Goal: Task Accomplishment & Management: Complete application form

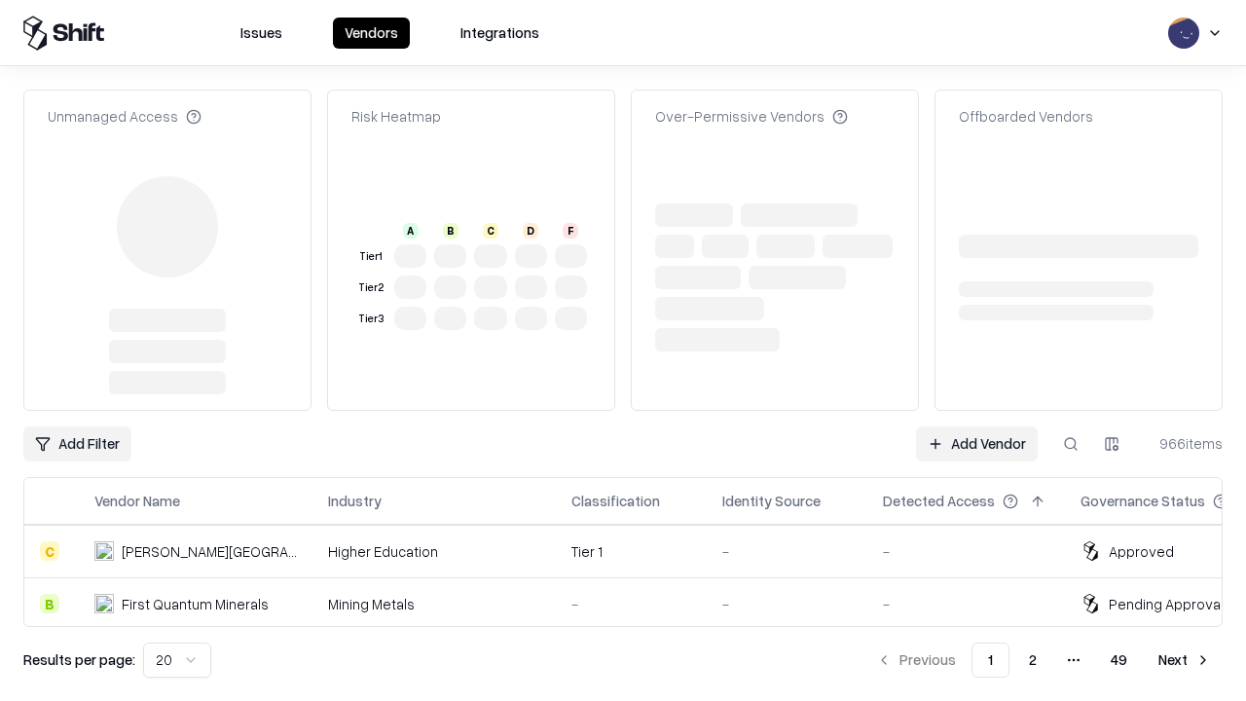
click at [977, 444] on link "Add Vendor" at bounding box center [977, 443] width 122 height 35
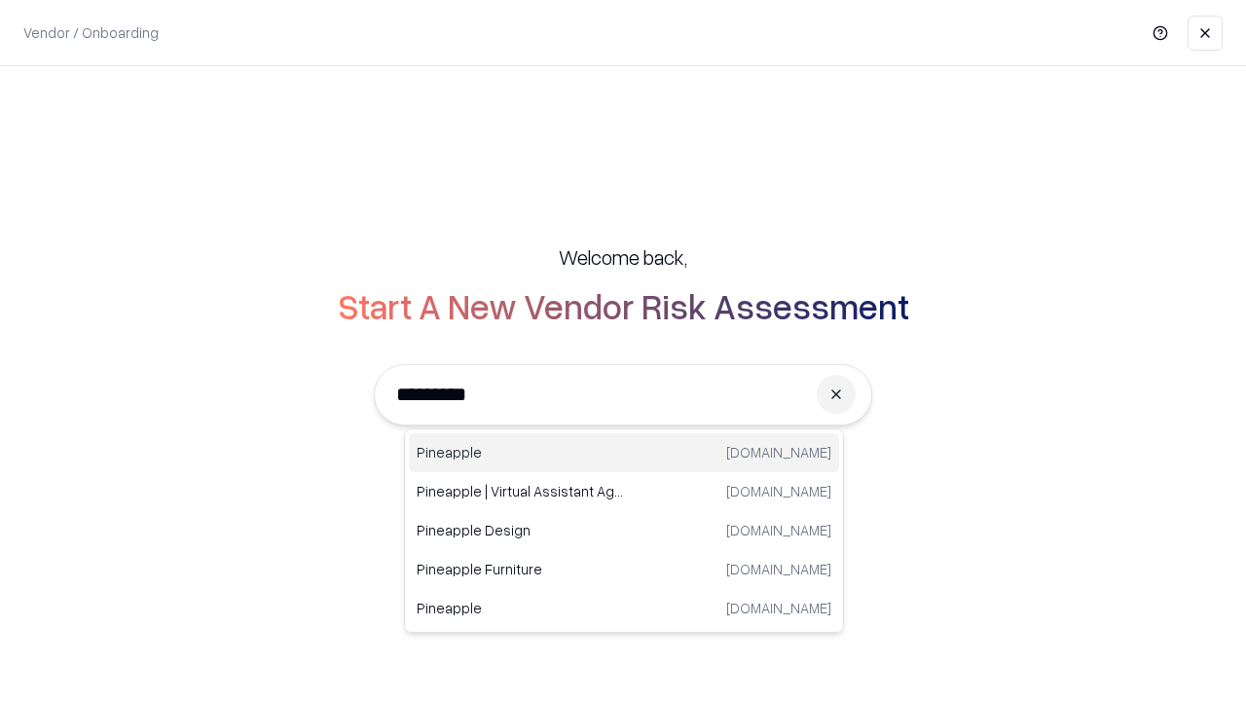
click at [624, 453] on div "Pineapple [DOMAIN_NAME]" at bounding box center [624, 452] width 430 height 39
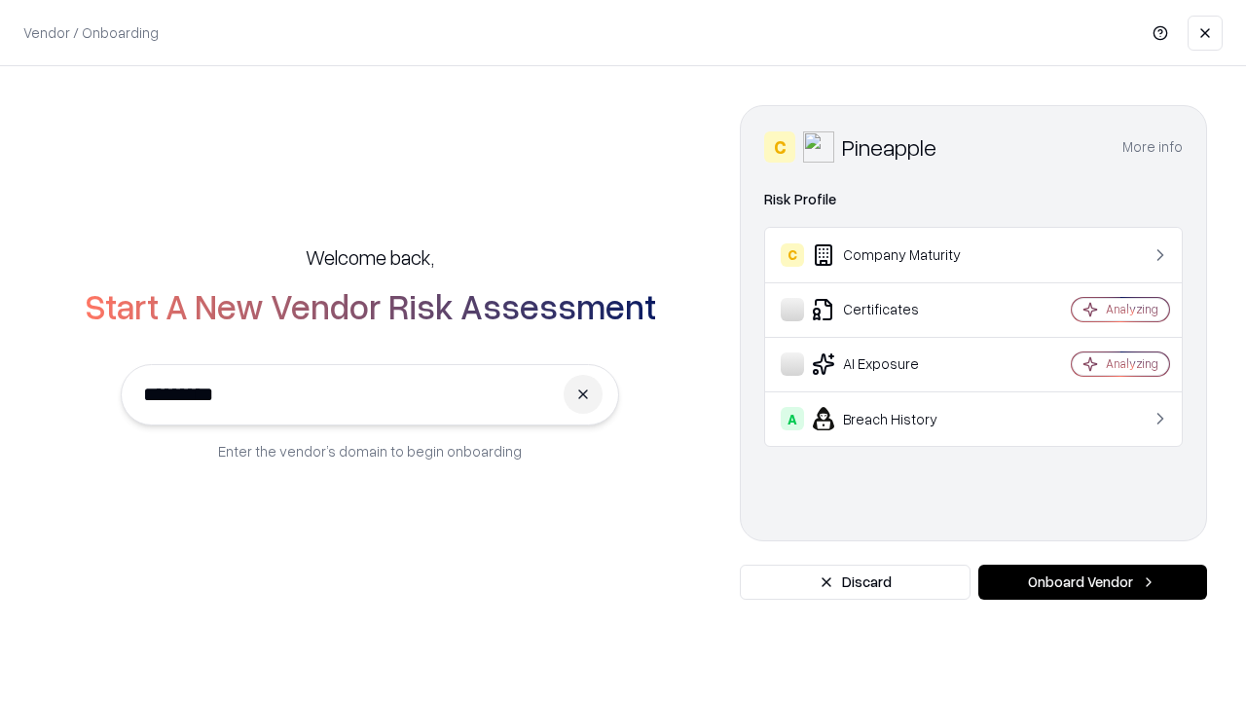
type input "*********"
click at [1092, 582] on button "Onboard Vendor" at bounding box center [1092, 582] width 229 height 35
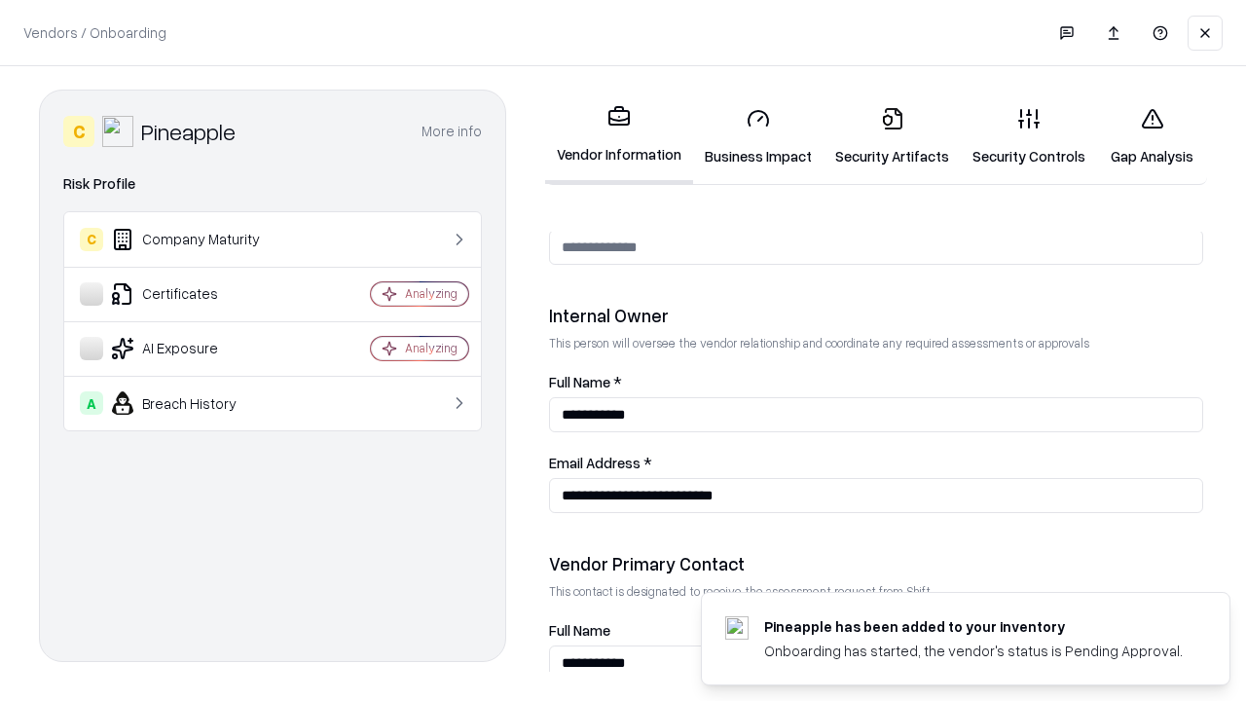
scroll to position [1009, 0]
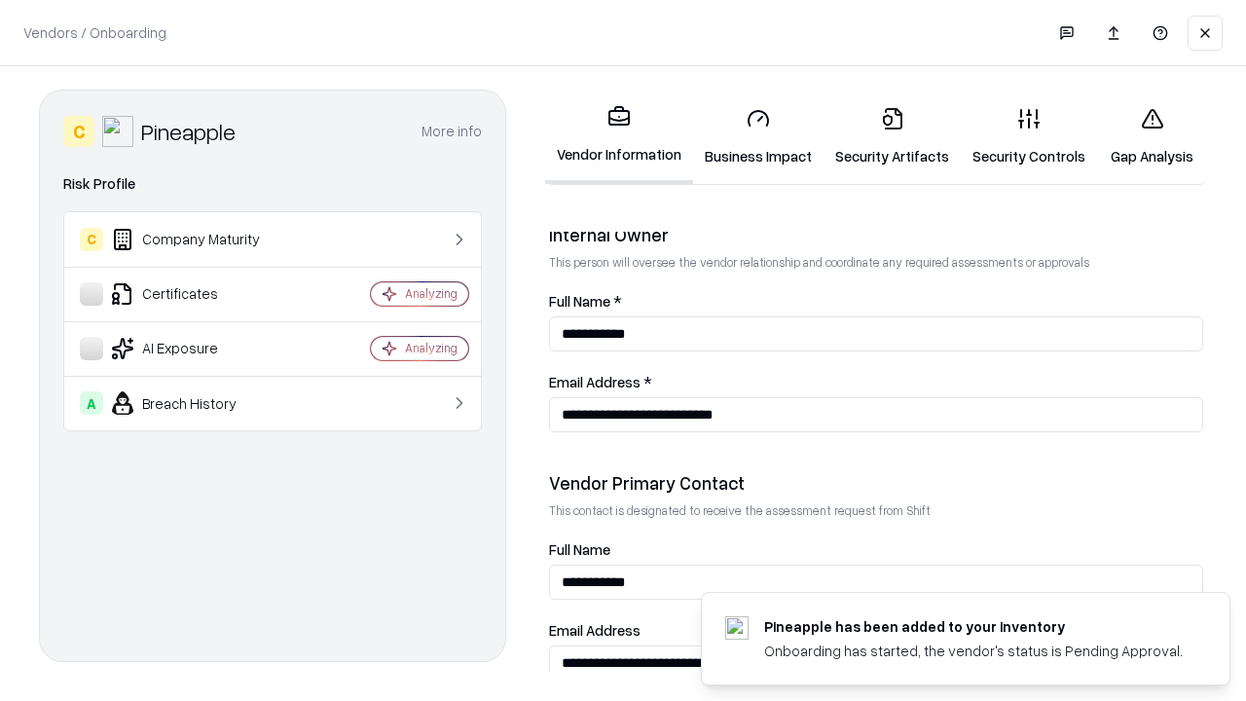
click at [758, 136] on link "Business Impact" at bounding box center [758, 137] width 130 height 91
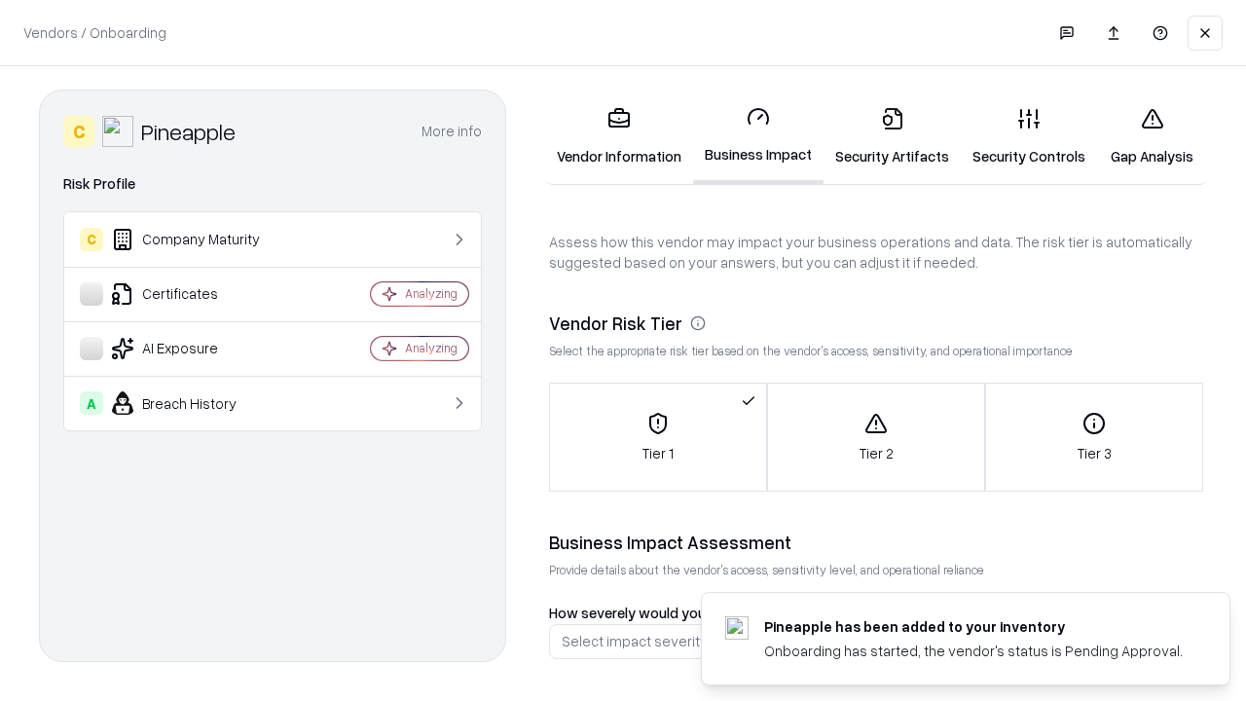
click at [892, 136] on link "Security Artifacts" at bounding box center [892, 137] width 137 height 91
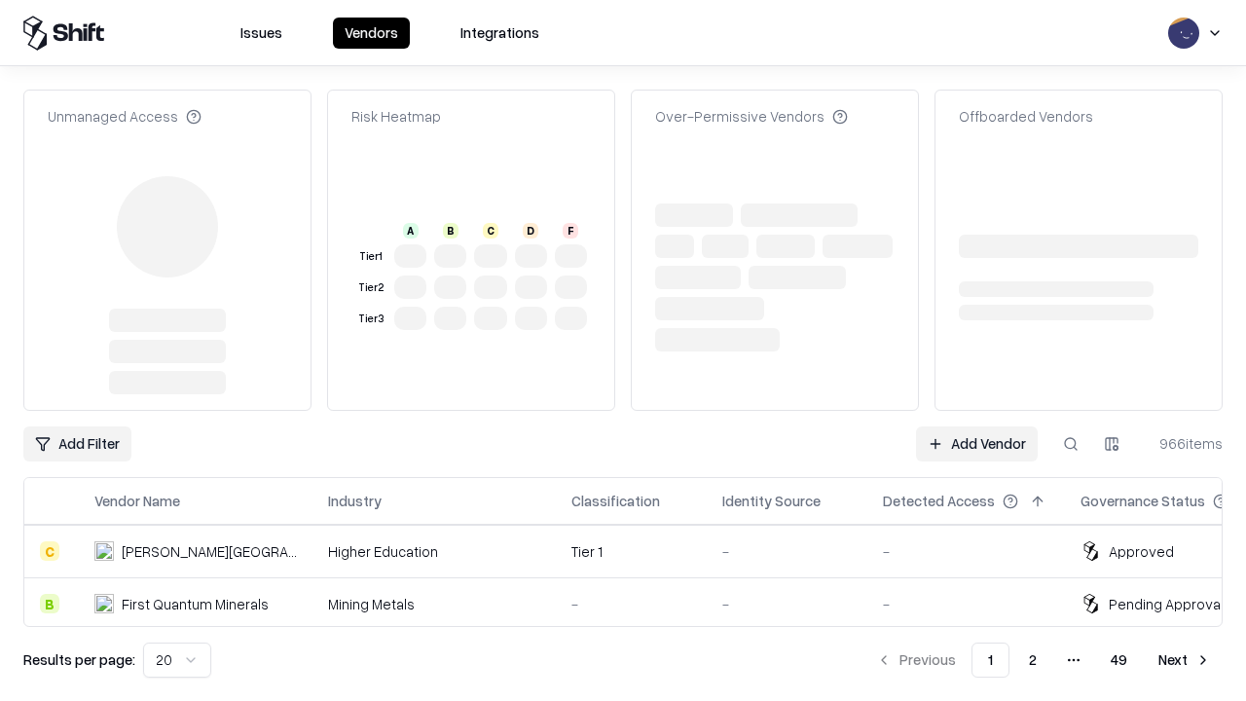
click at [977, 426] on link "Add Vendor" at bounding box center [977, 443] width 122 height 35
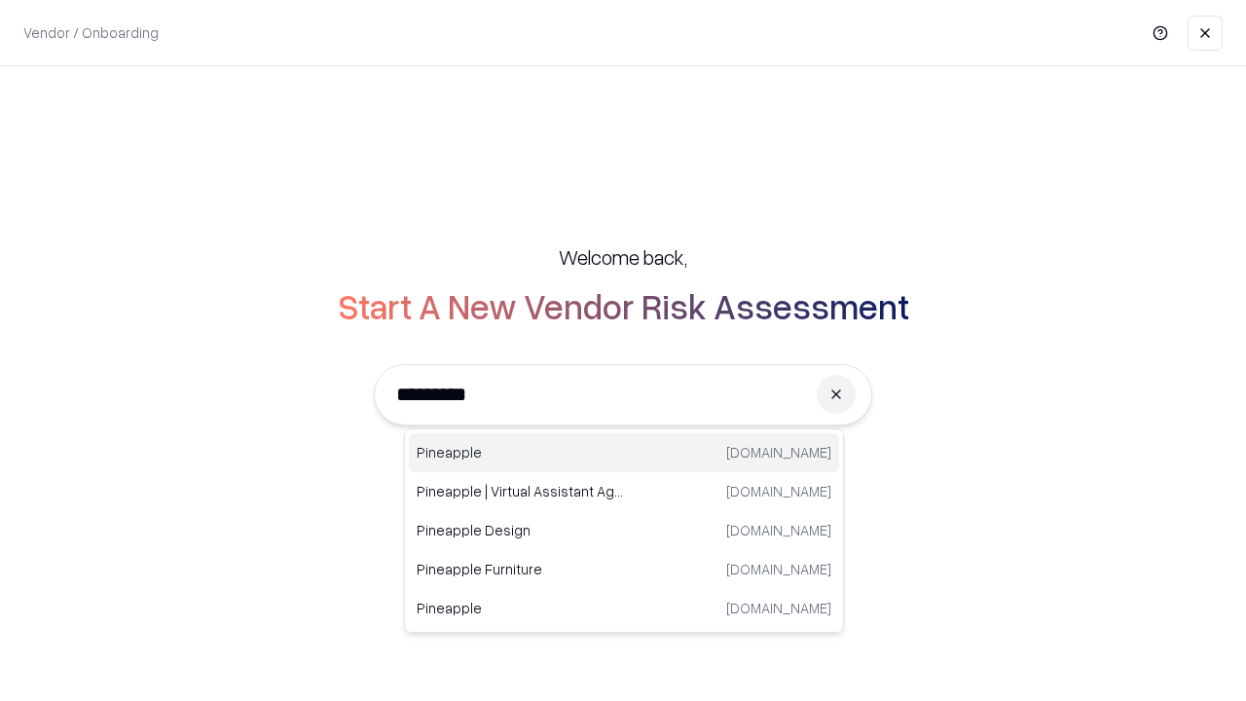
click at [624, 453] on div "Pineapple [DOMAIN_NAME]" at bounding box center [624, 452] width 430 height 39
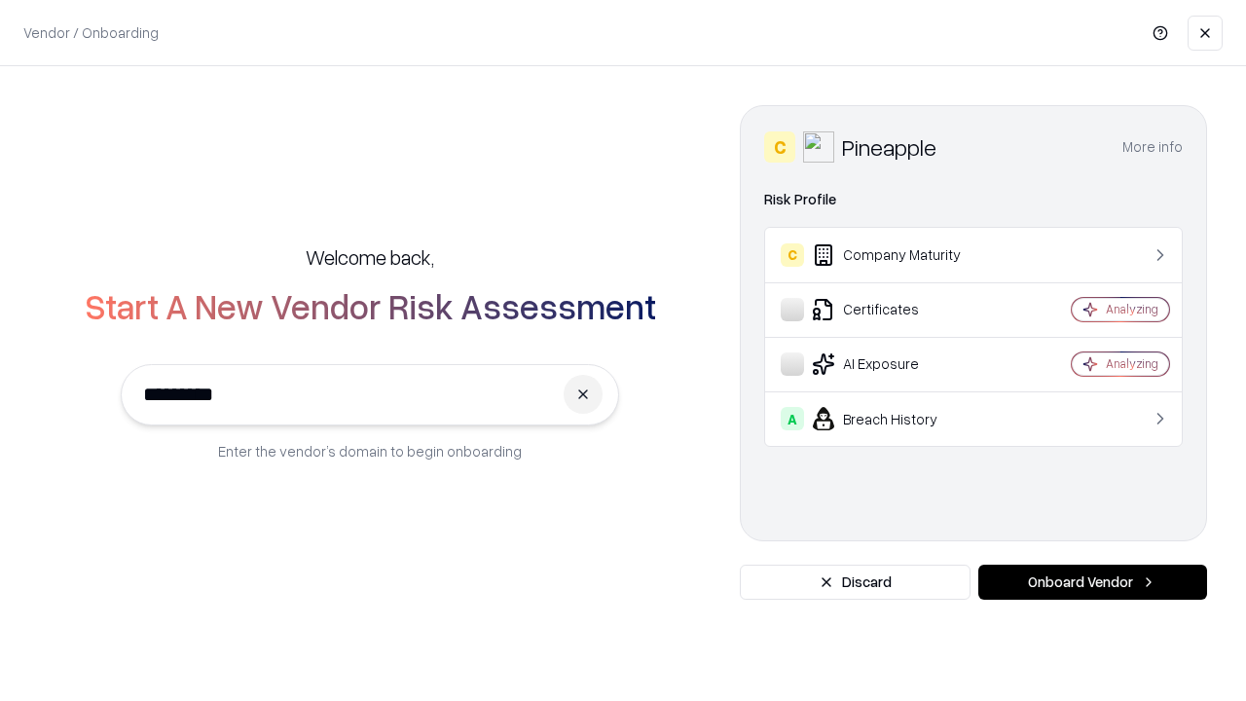
type input "*********"
click at [1092, 582] on button "Onboard Vendor" at bounding box center [1092, 582] width 229 height 35
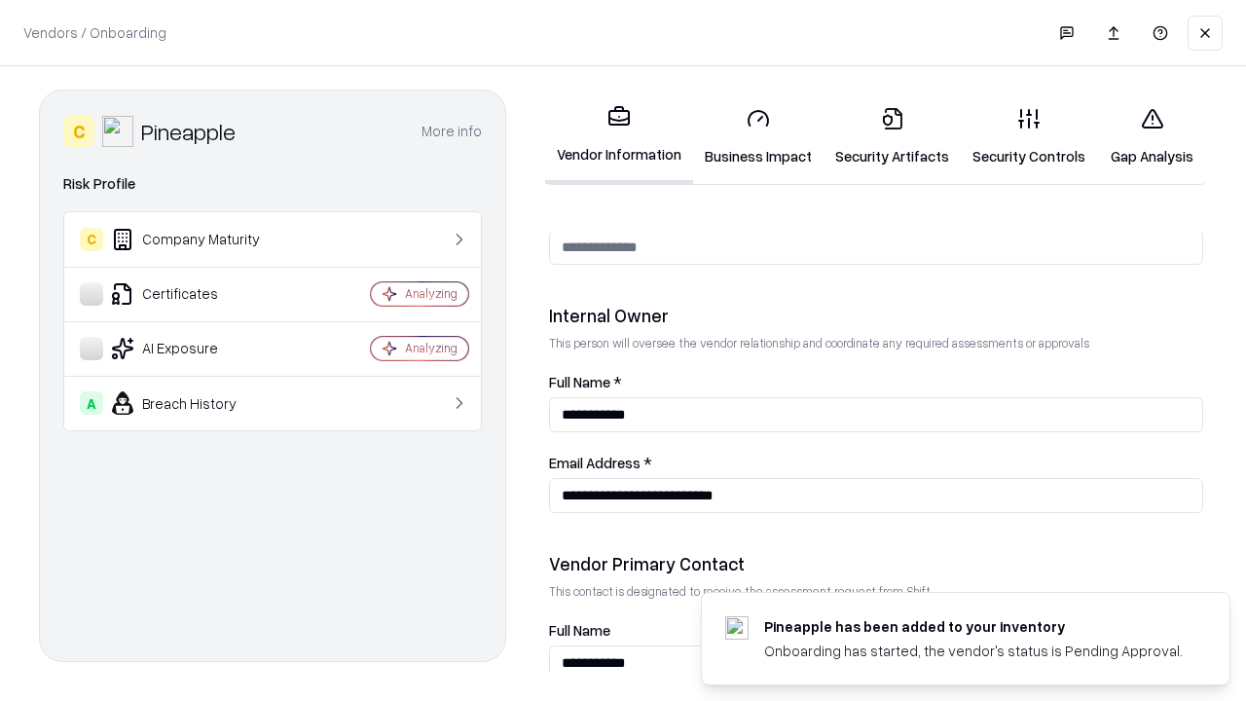
scroll to position [1009, 0]
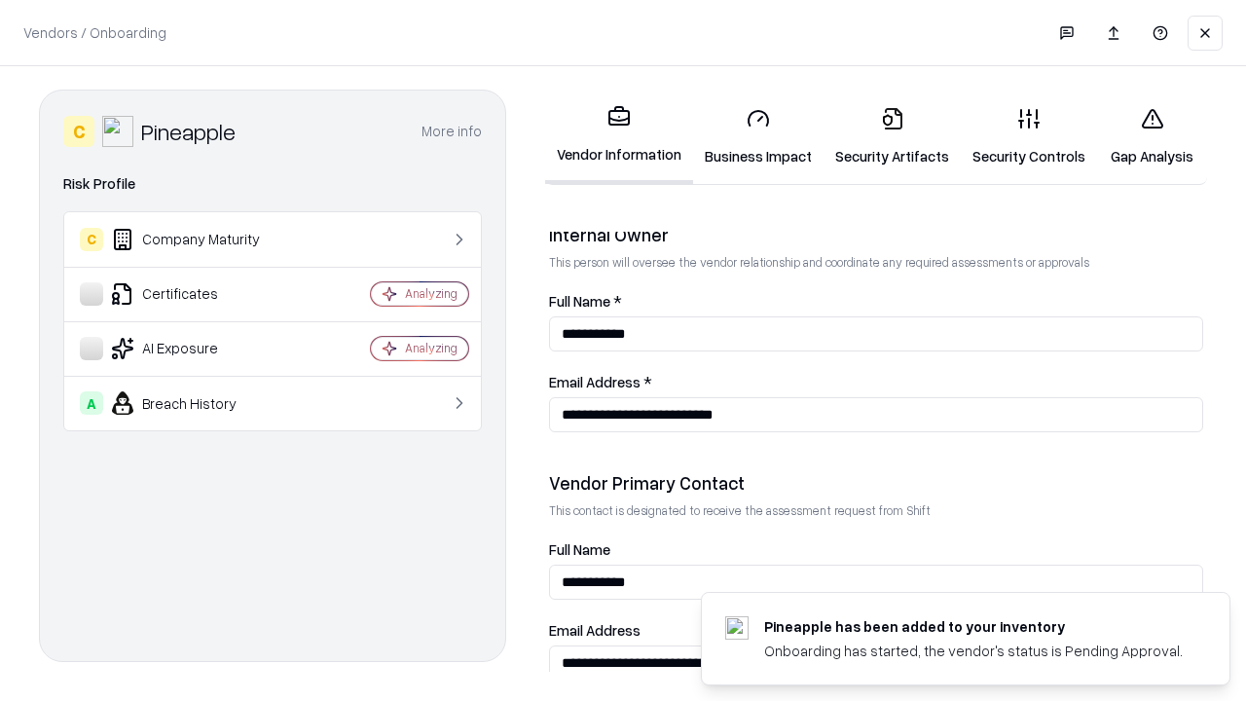
click at [1152, 136] on link "Gap Analysis" at bounding box center [1152, 137] width 110 height 91
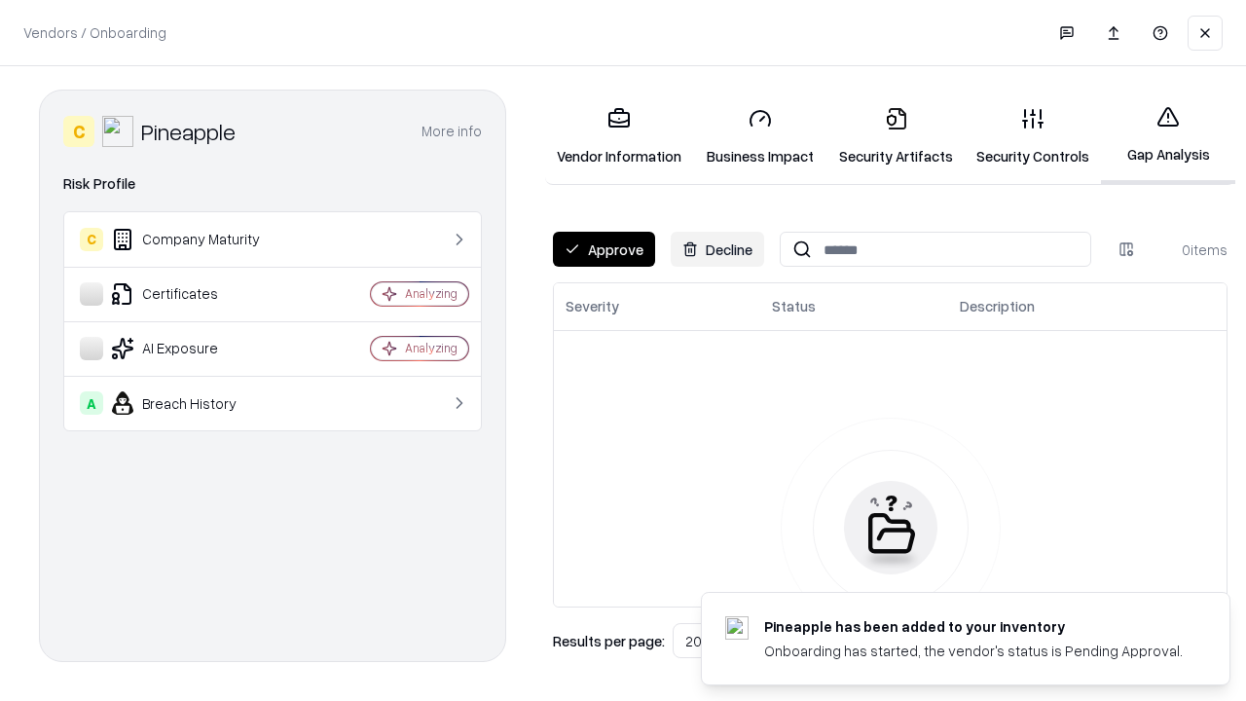
click at [604, 249] on button "Approve" at bounding box center [604, 249] width 102 height 35
